Goal: Transaction & Acquisition: Purchase product/service

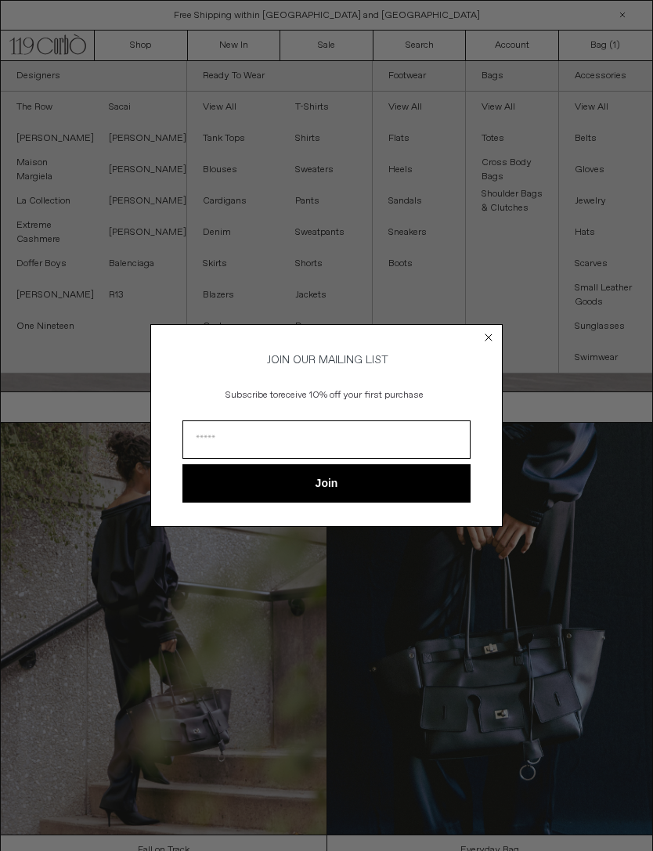
click at [484, 330] on circle "Close dialog" at bounding box center [488, 337] width 15 height 15
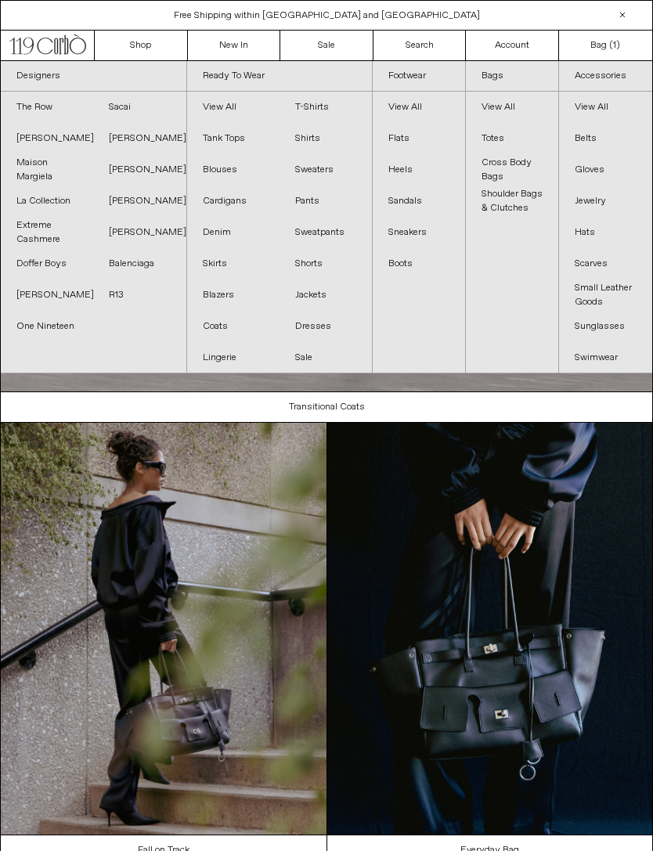
click at [130, 261] on link "Balenciaga" at bounding box center [139, 263] width 92 height 31
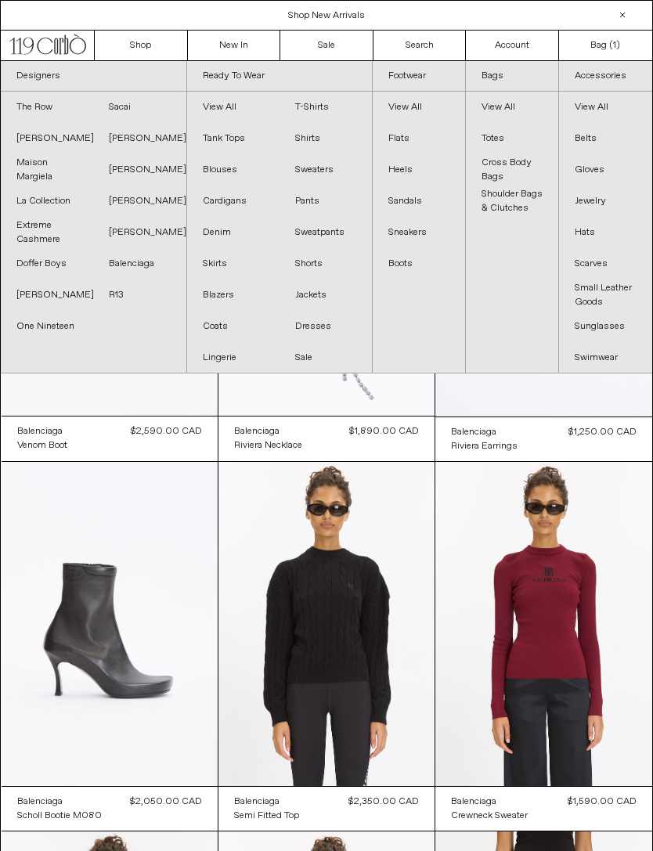
click at [34, 102] on link "The Row" at bounding box center [47, 107] width 92 height 31
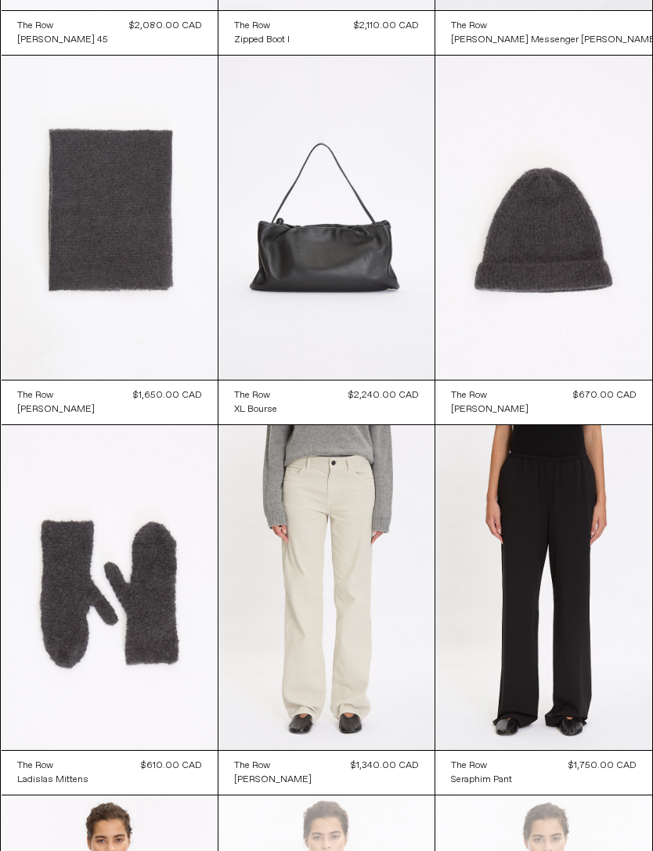
scroll to position [1879, 0]
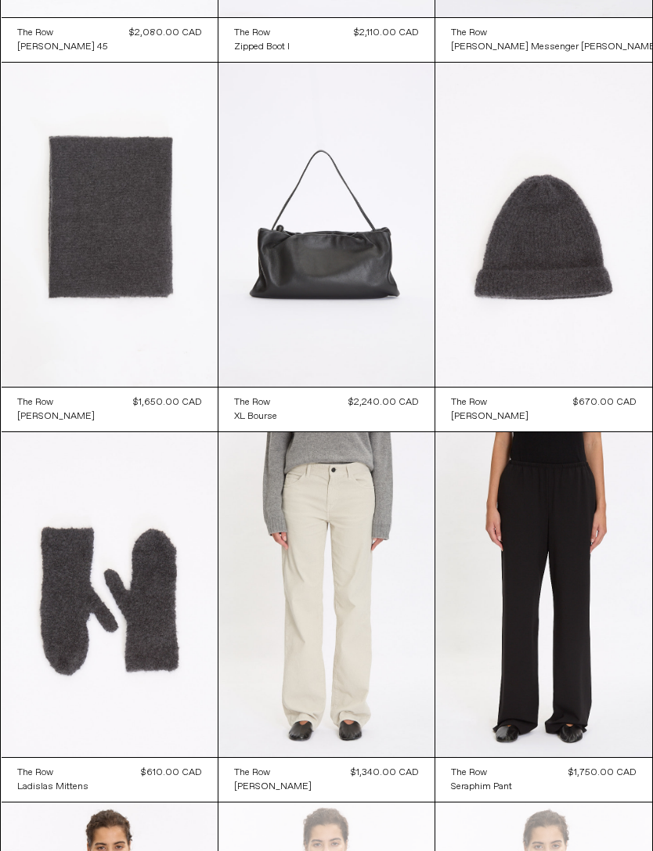
click at [358, 205] on at bounding box center [326, 225] width 216 height 324
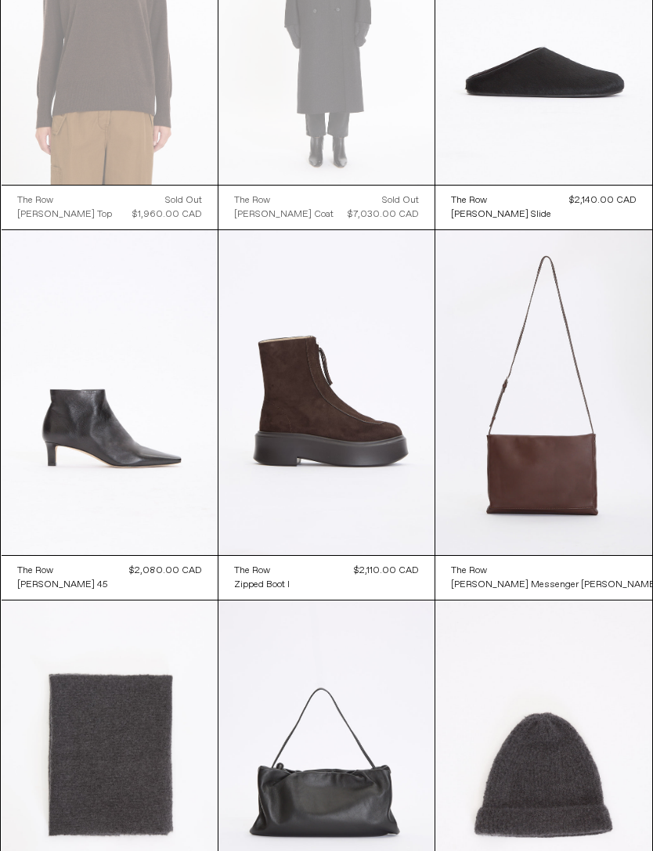
scroll to position [1341, 0]
click at [390, 425] on at bounding box center [326, 392] width 216 height 324
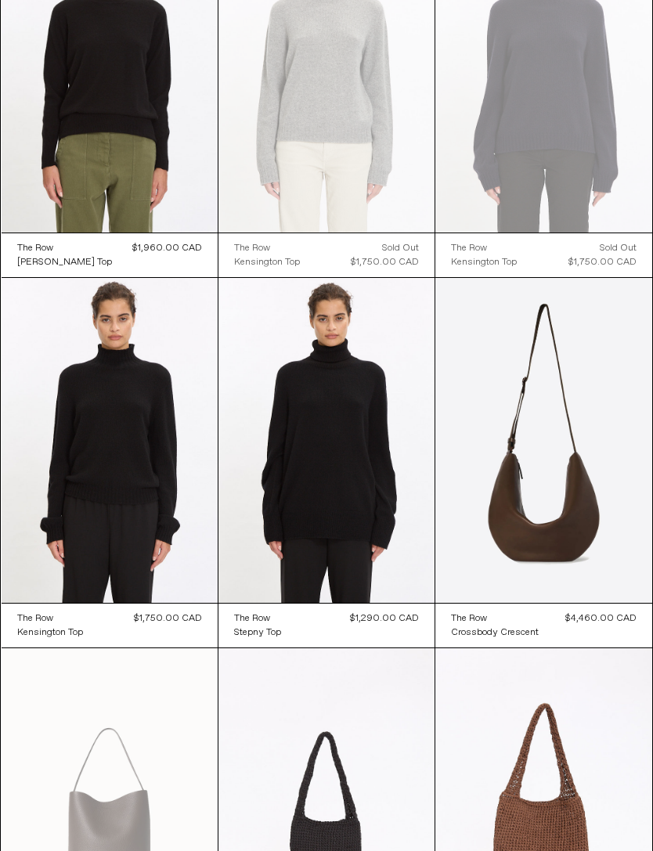
scroll to position [2711, 0]
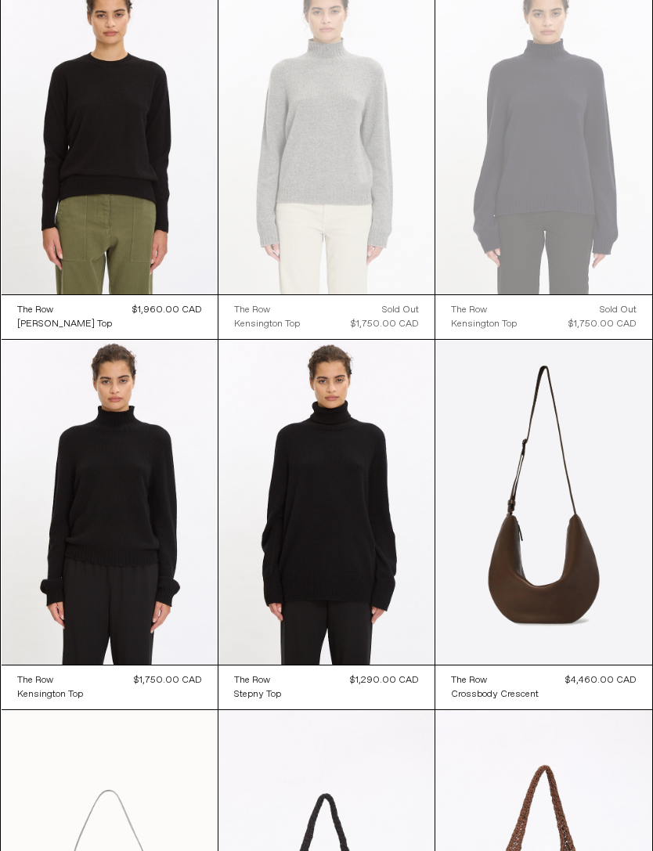
click at [516, 490] on at bounding box center [543, 502] width 216 height 325
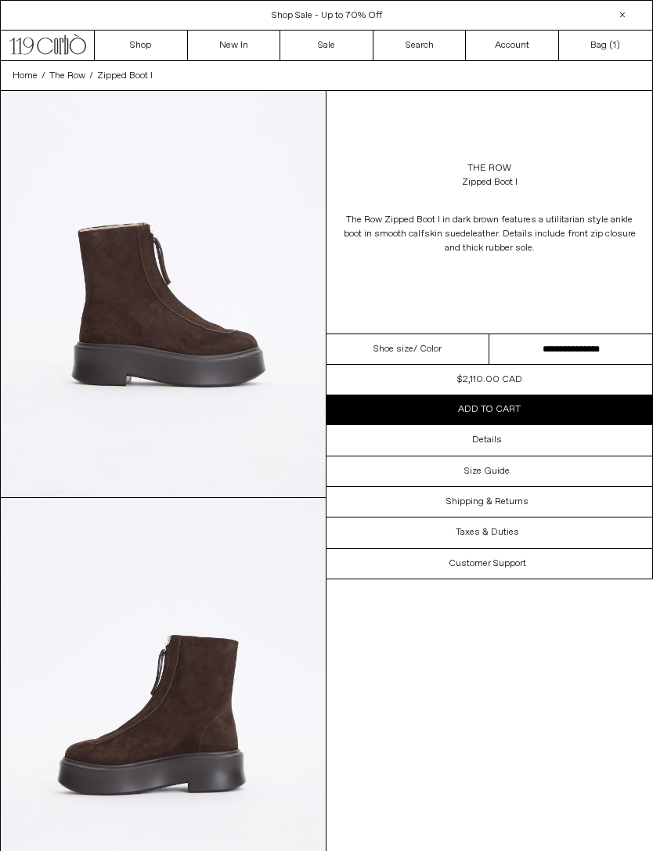
click at [595, 353] on select "**********" at bounding box center [570, 349] width 163 height 31
select select "**********"
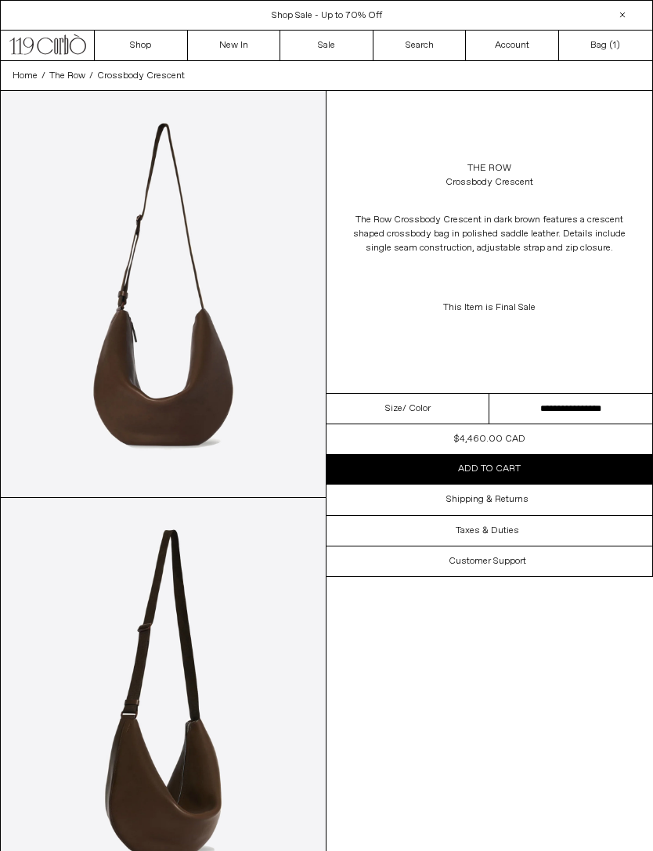
click at [135, 663] on img at bounding box center [163, 701] width 325 height 406
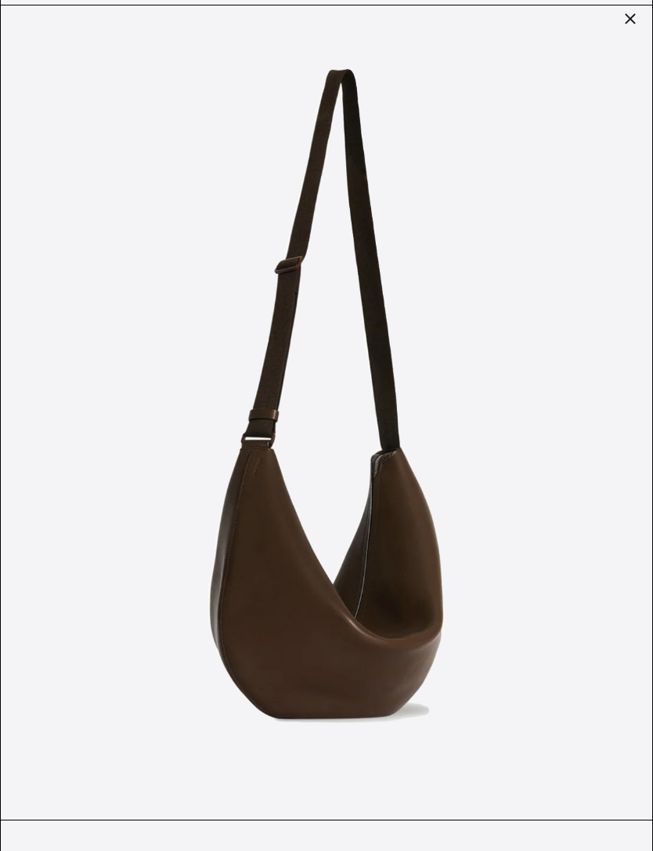
scroll to position [788, 0]
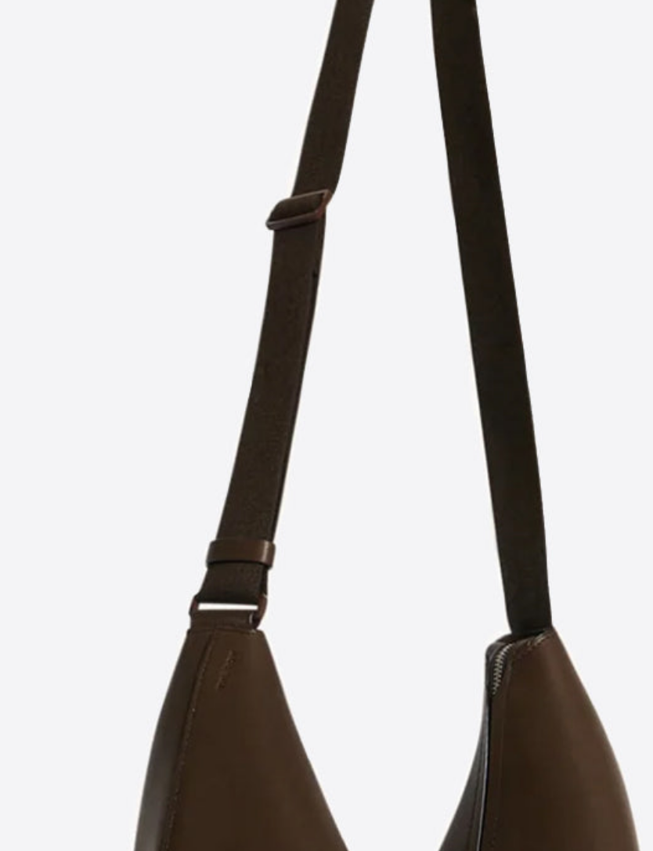
click at [222, 124] on img at bounding box center [326, 434] width 651 height 814
click at [222, 128] on img at bounding box center [326, 434] width 651 height 814
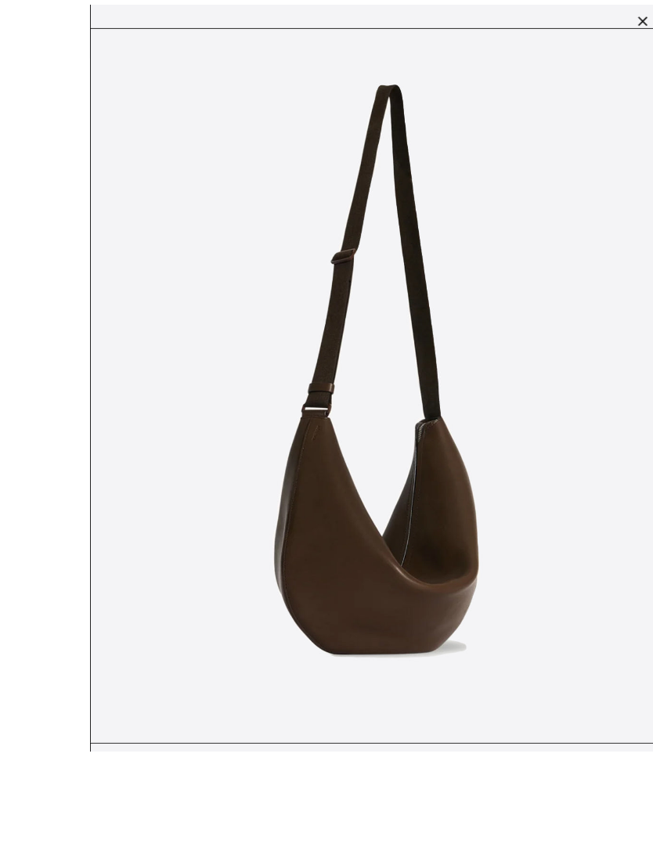
scroll to position [25, 0]
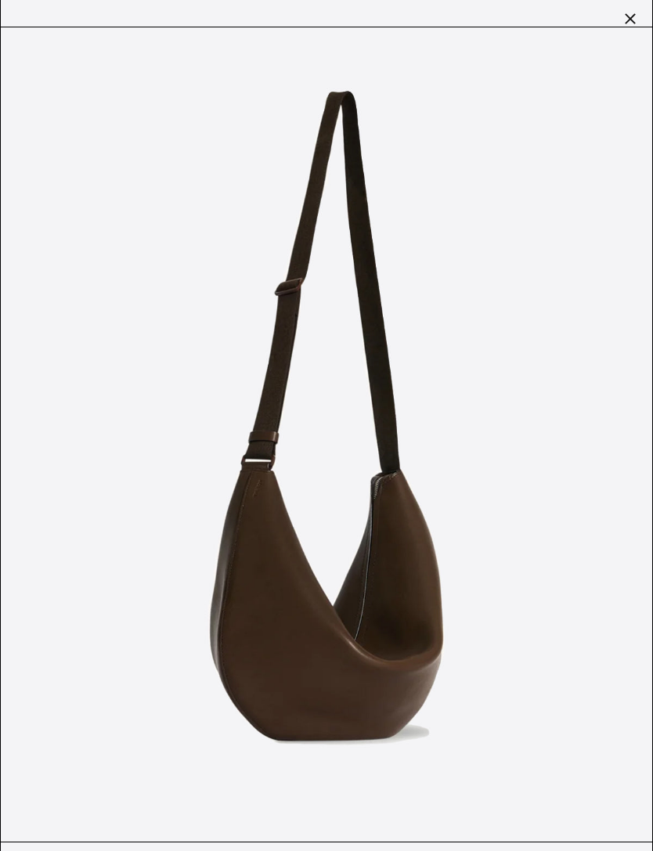
click at [629, 13] on div at bounding box center [630, 19] width 22 height 22
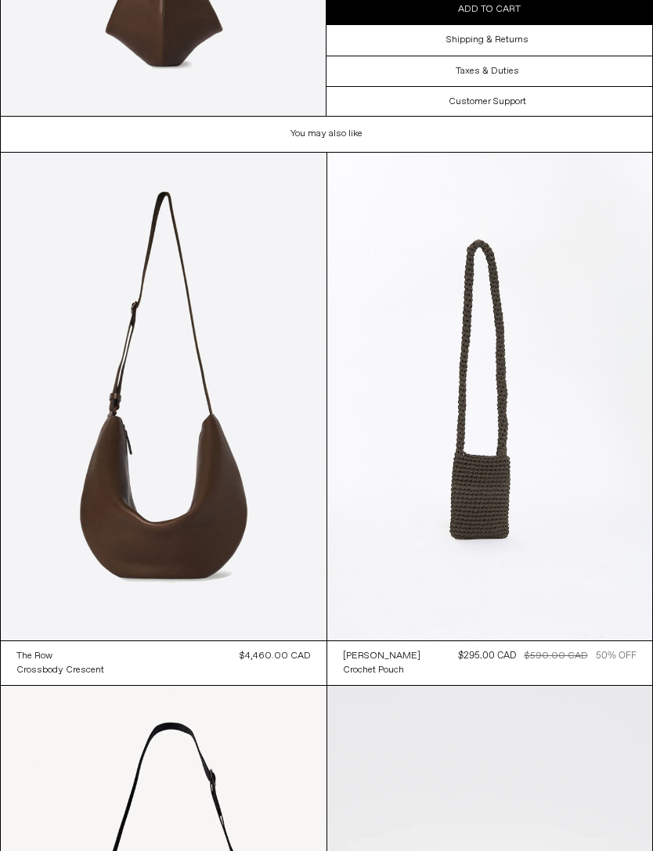
scroll to position [1174, 0]
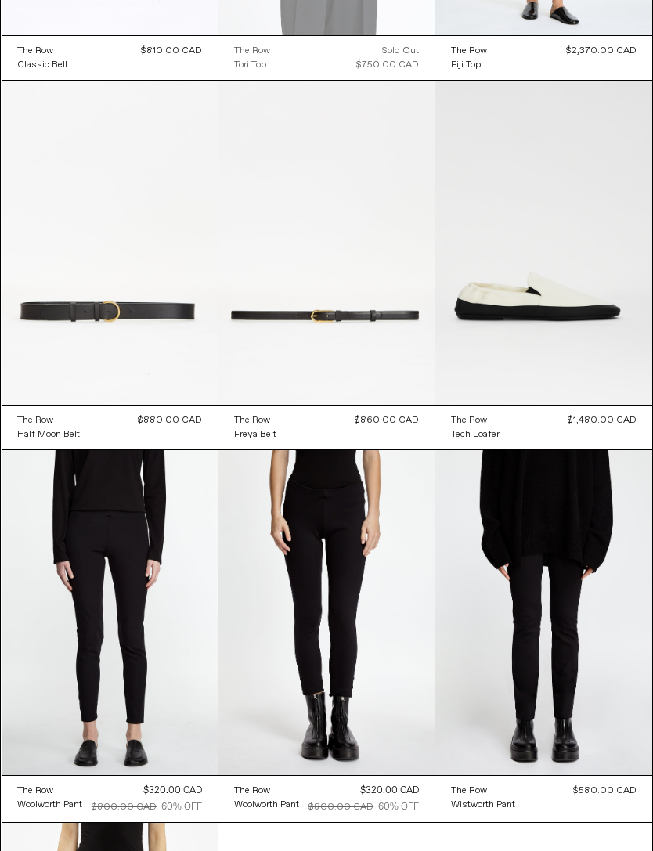
scroll to position [12228, 0]
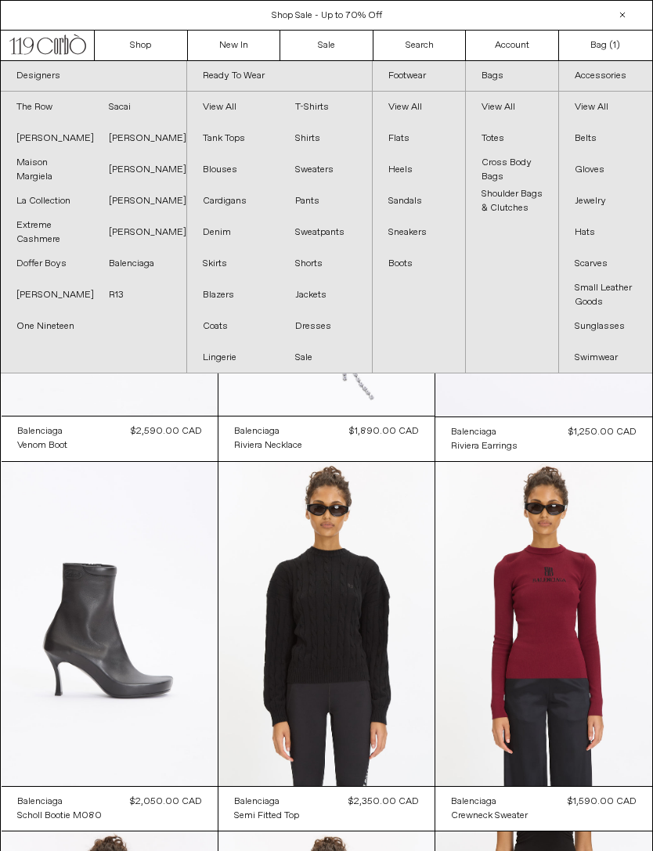
click at [344, 20] on span "Shop Sale - Up to 70% Off" at bounding box center [327, 15] width 110 height 13
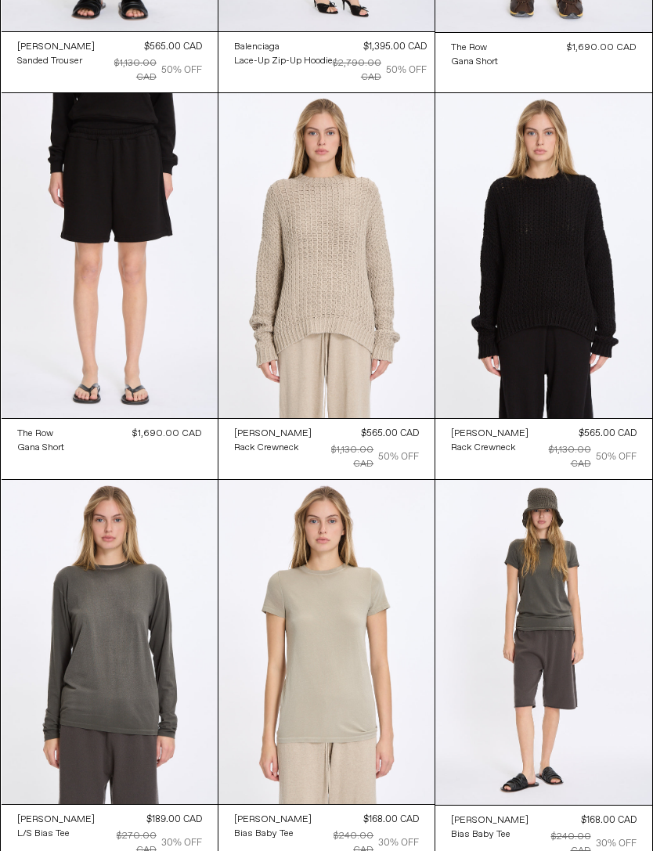
scroll to position [384, 0]
click at [124, 164] on at bounding box center [110, 255] width 216 height 324
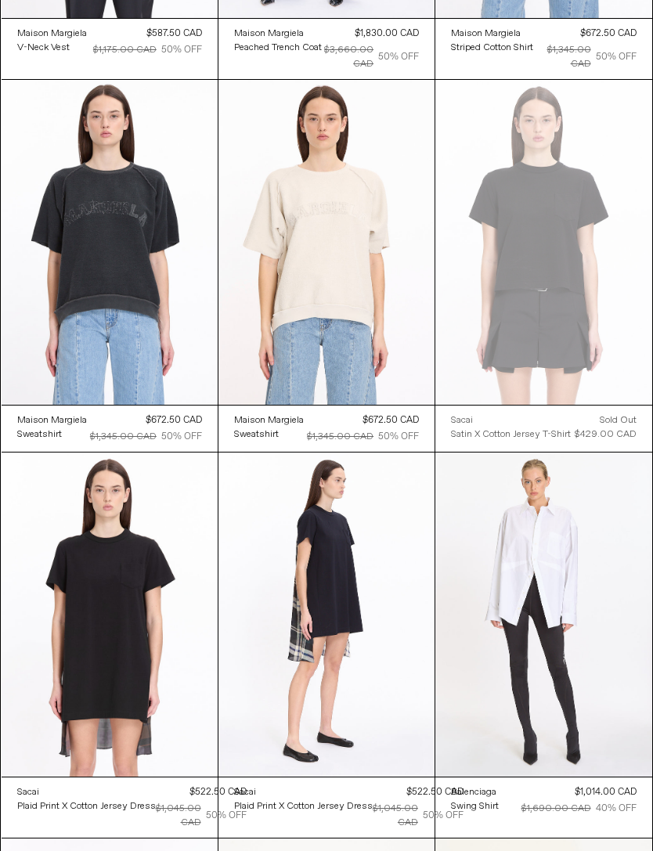
scroll to position [4672, 0]
